Goal: Information Seeking & Learning: Learn about a topic

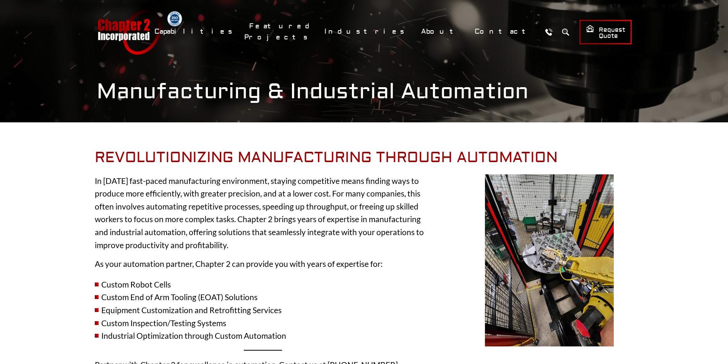
drag, startPoint x: 180, startPoint y: 210, endPoint x: 158, endPoint y: 227, distance: 27.6
click at [177, 208] on p "In [DATE] fast-paced manufacturing environment, staying competitive means findi…" at bounding box center [263, 212] width 336 height 77
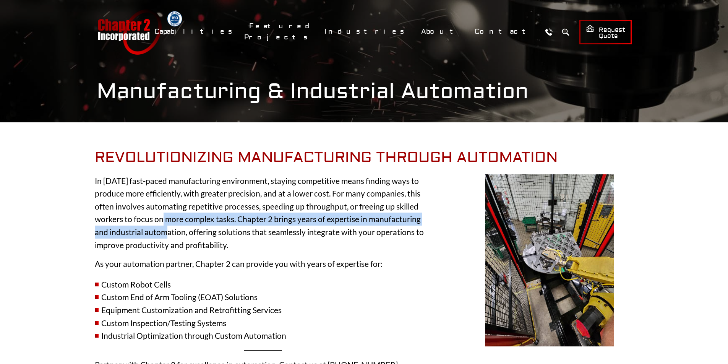
drag, startPoint x: 158, startPoint y: 227, endPoint x: 181, endPoint y: 210, distance: 28.8
click at [161, 228] on p "In [DATE] fast-paced manufacturing environment, staying competitive means findi…" at bounding box center [263, 212] width 336 height 77
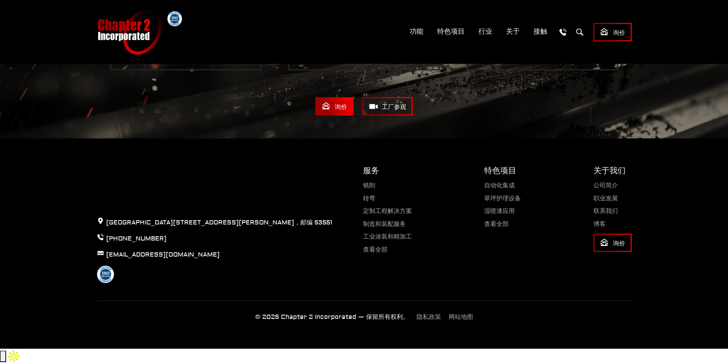
scroll to position [1729, 0]
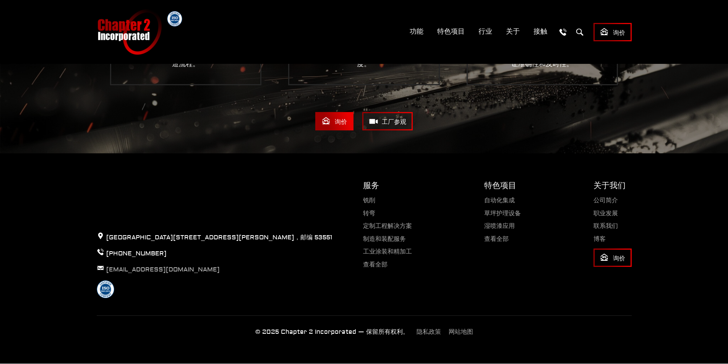
drag, startPoint x: 187, startPoint y: 275, endPoint x: 125, endPoint y: 268, distance: 62.0
click at [185, 277] on div "[GEOGRAPHIC_DATA][STREET_ADDRESS][PERSON_NAME]，邮编 53551 [PHONE_NUMBER] [EMAIL_A…" at bounding box center [214, 239] width 266 height 118
drag, startPoint x: 120, startPoint y: 265, endPoint x: 154, endPoint y: 279, distance: 36.8
click at [159, 292] on div at bounding box center [215, 289] width 236 height 18
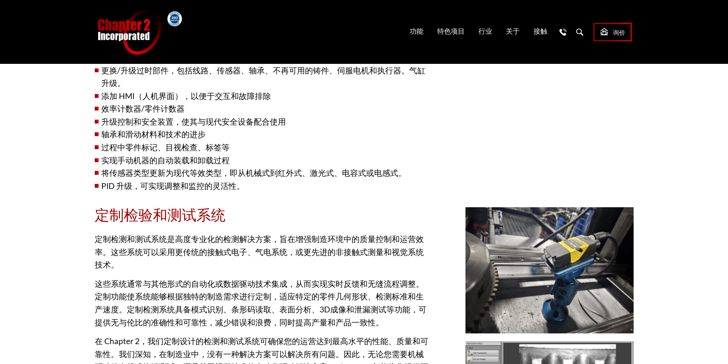
scroll to position [850, 0]
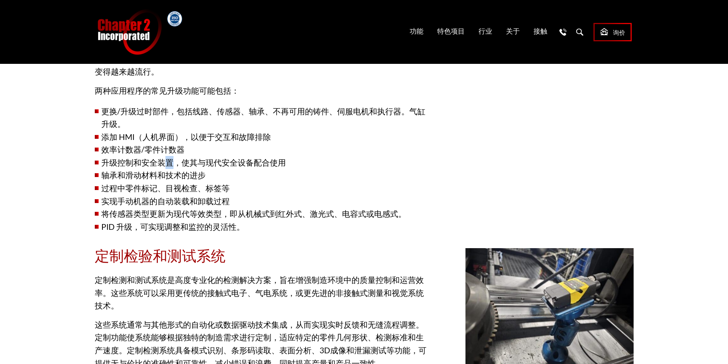
drag, startPoint x: 174, startPoint y: 161, endPoint x: 287, endPoint y: 142, distance: 114.7
click at [193, 156] on li "升级控制和安全装置，使其与现代安全设备配合使用" at bounding box center [263, 162] width 336 height 13
click at [245, 211] on font "将传感器类型更新为现代等效类型，即从机械式到红外式、激光式、电容式或电感式。" at bounding box center [253, 214] width 305 height 10
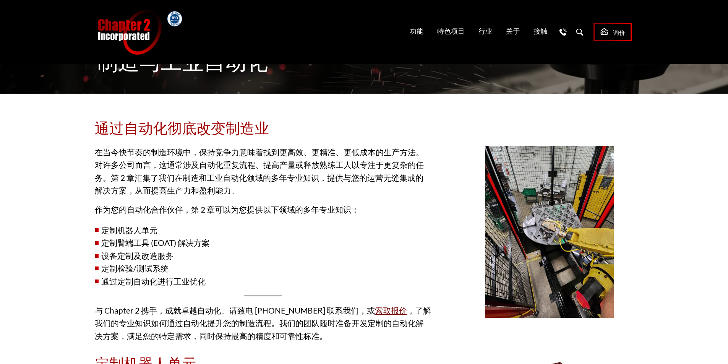
scroll to position [0, 0]
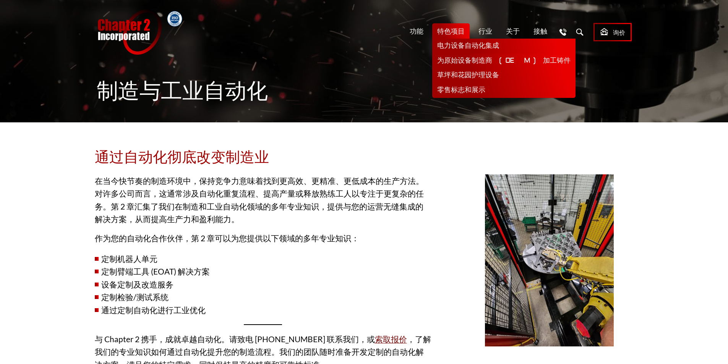
click at [450, 50] on link "电力设备自动化集成" at bounding box center [503, 46] width 143 height 15
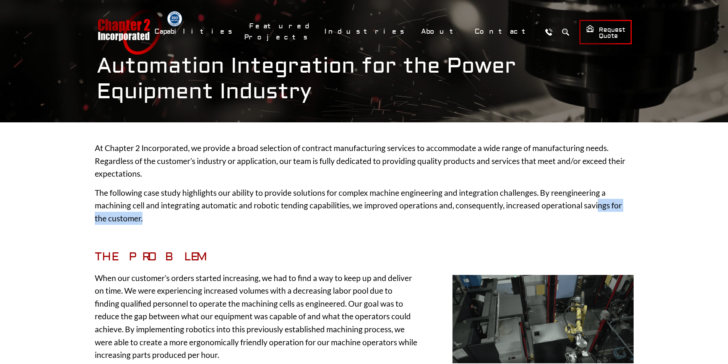
click at [593, 213] on p "The following case study highlights our ability to provide solutions for comple…" at bounding box center [364, 205] width 539 height 39
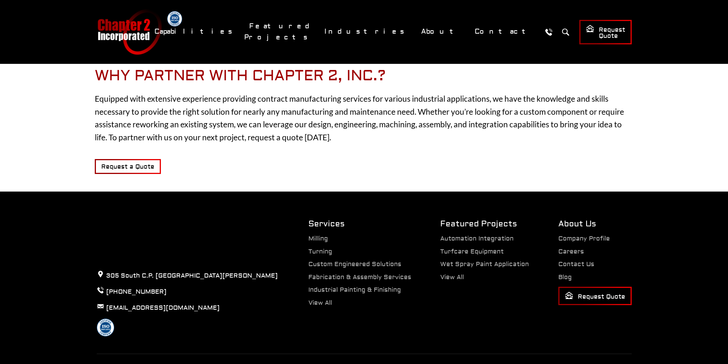
scroll to position [770, 0]
